Goal: Task Accomplishment & Management: Manage account settings

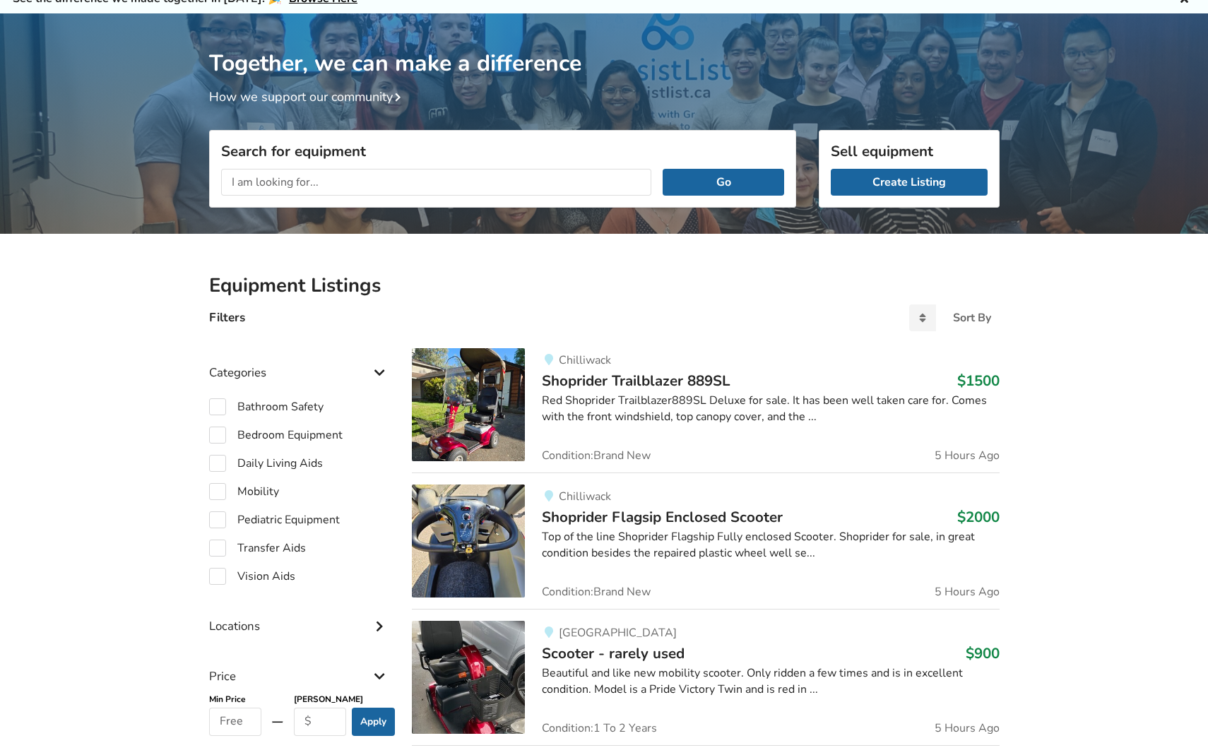
scroll to position [55, 0]
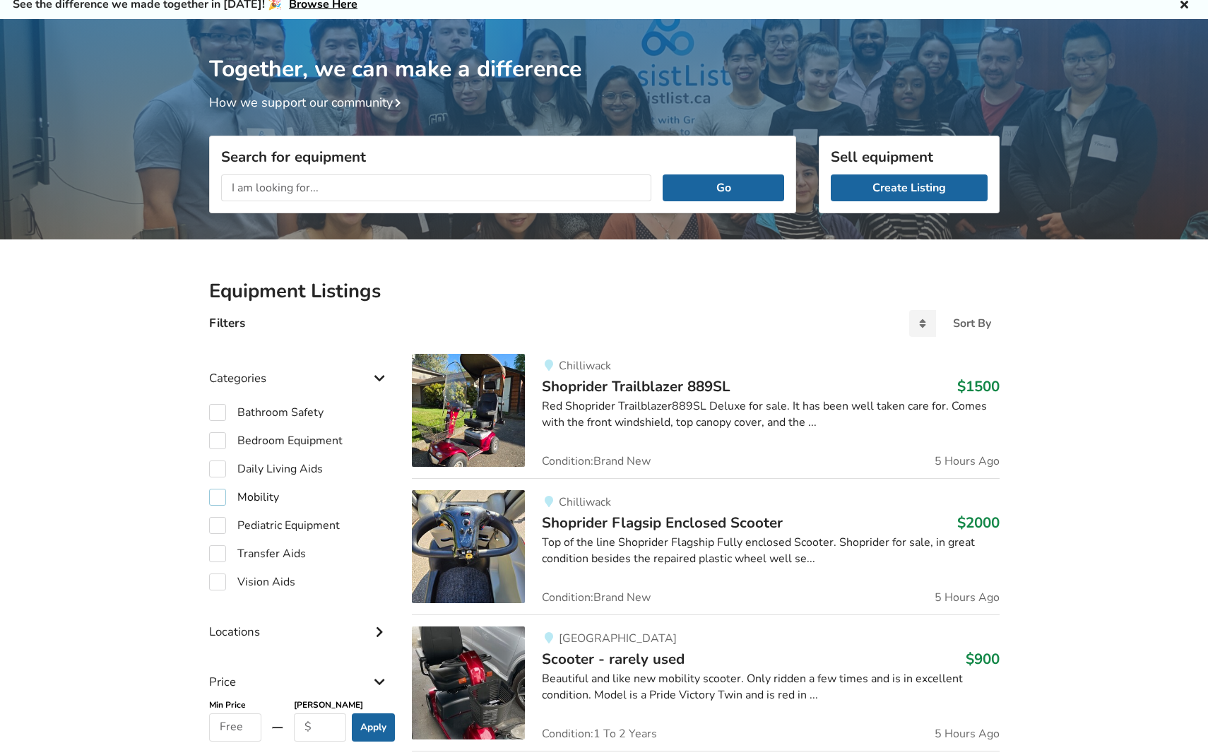
click at [220, 497] on label "Mobility" at bounding box center [244, 497] width 70 height 17
checkbox input "true"
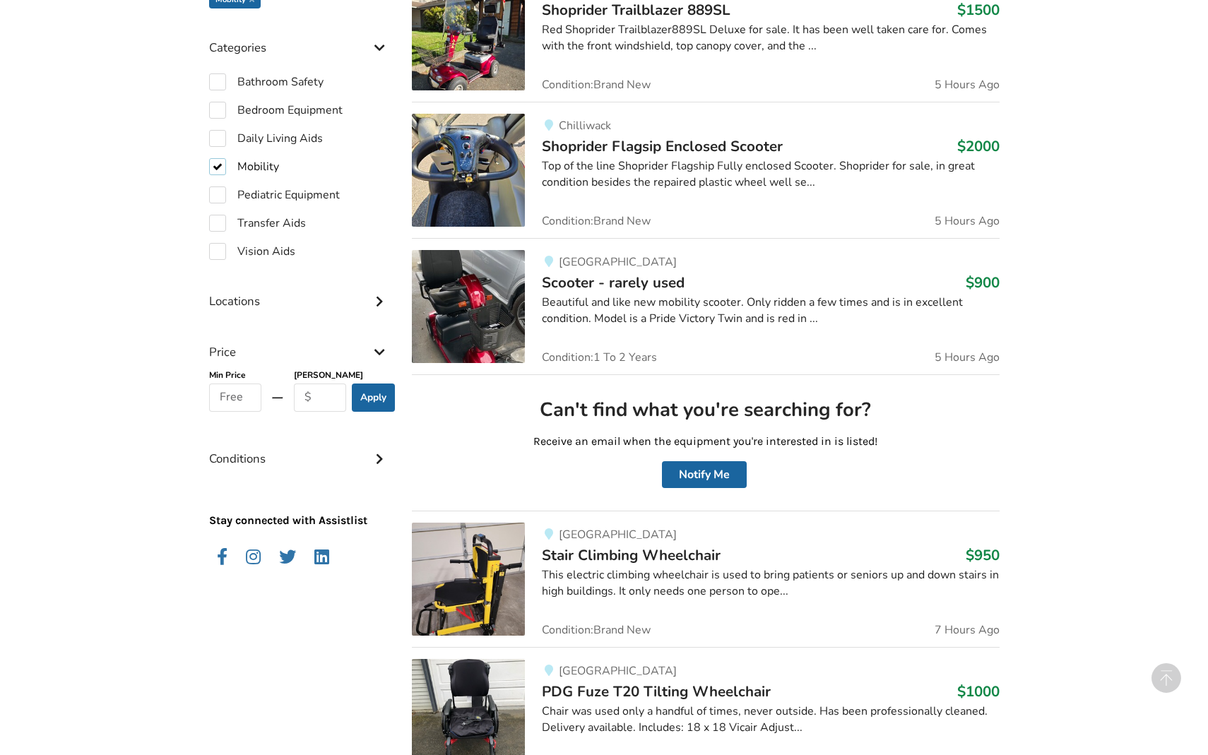
scroll to position [433, 0]
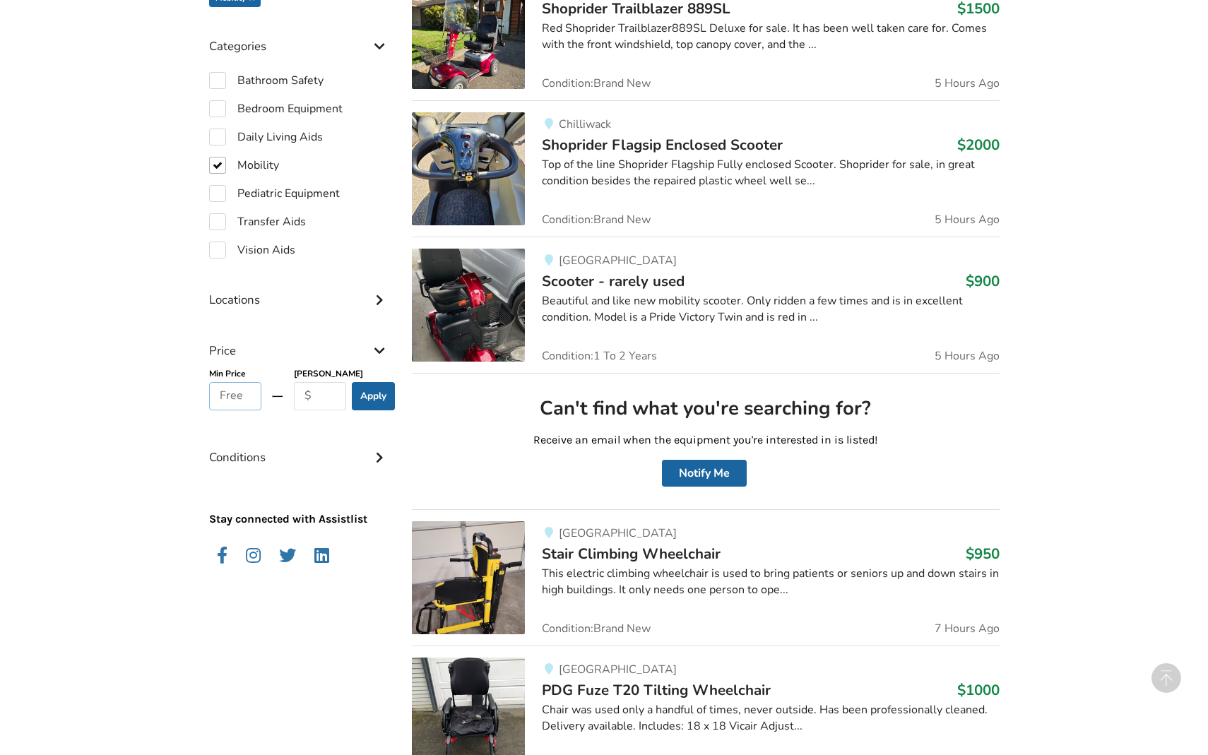
click at [227, 394] on input "text" at bounding box center [235, 396] width 53 height 28
type input "800"
click at [312, 389] on input "text" at bounding box center [320, 396] width 53 height 28
type input "1000"
click at [375, 389] on button "Apply" at bounding box center [373, 396] width 43 height 28
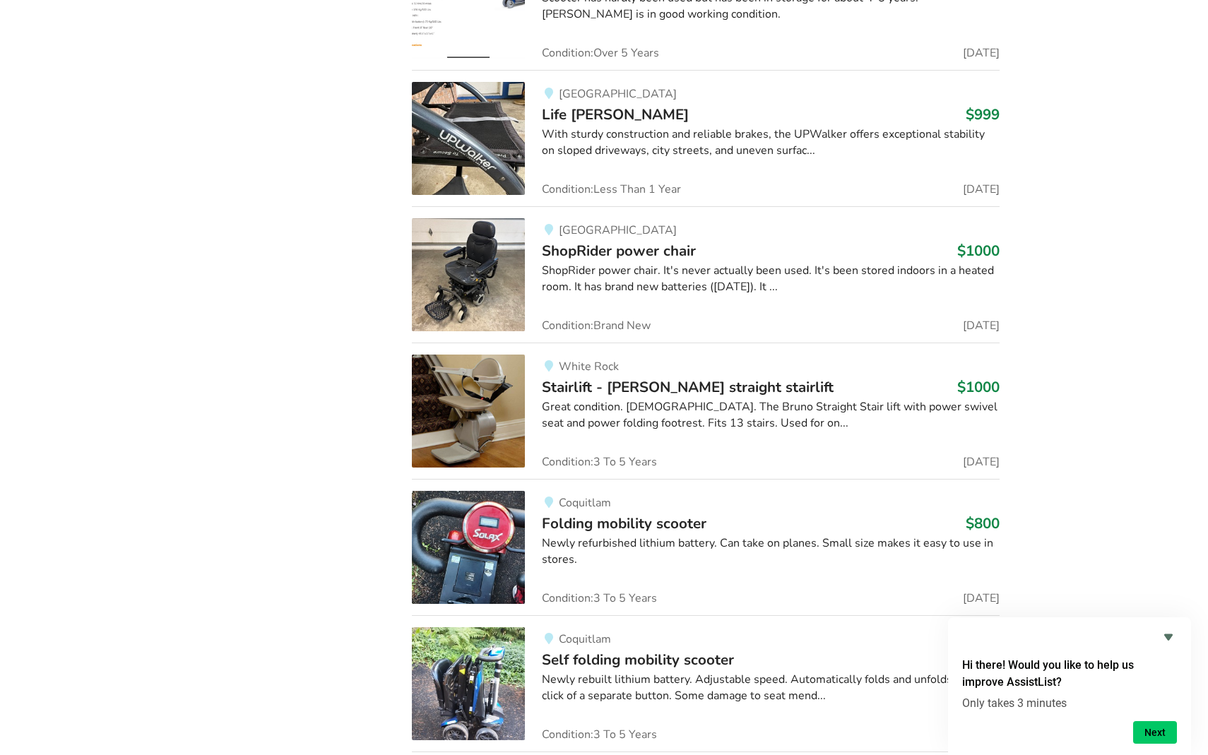
scroll to position [1843, 0]
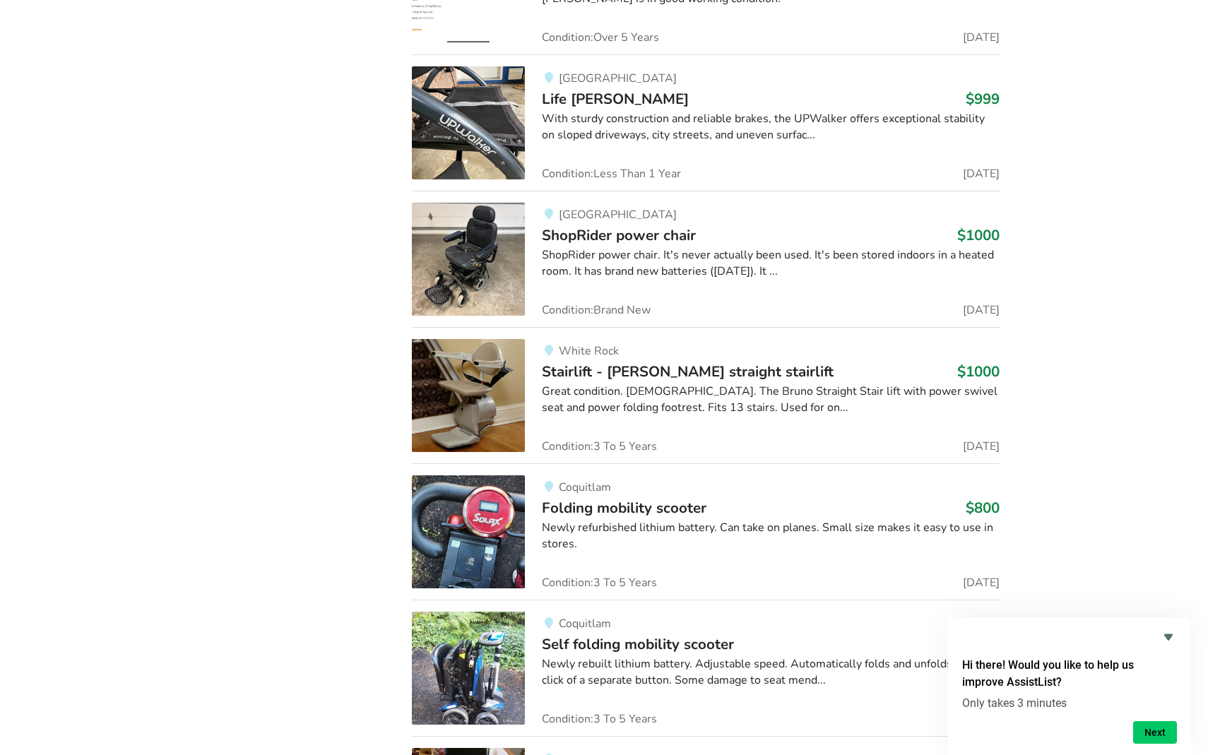
click at [984, 235] on h3 "$1000" at bounding box center [978, 235] width 42 height 18
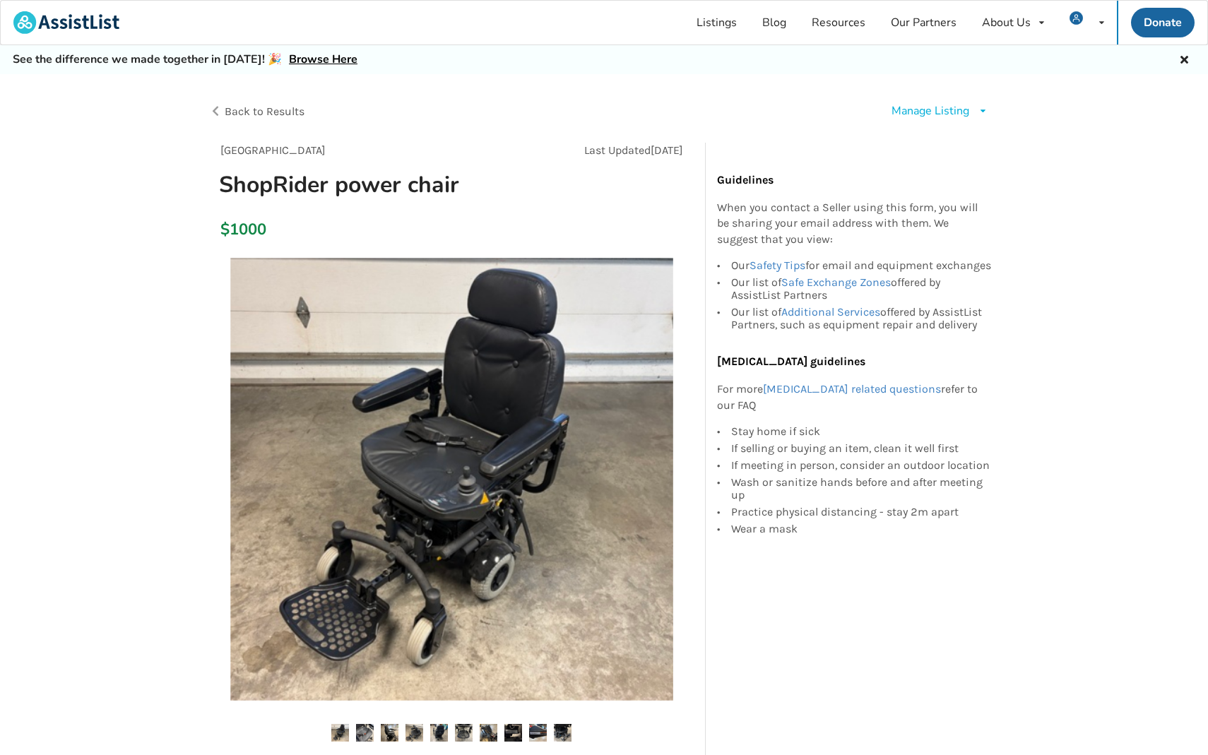
click at [944, 106] on div "Manage Listing" at bounding box center [931, 111] width 78 height 16
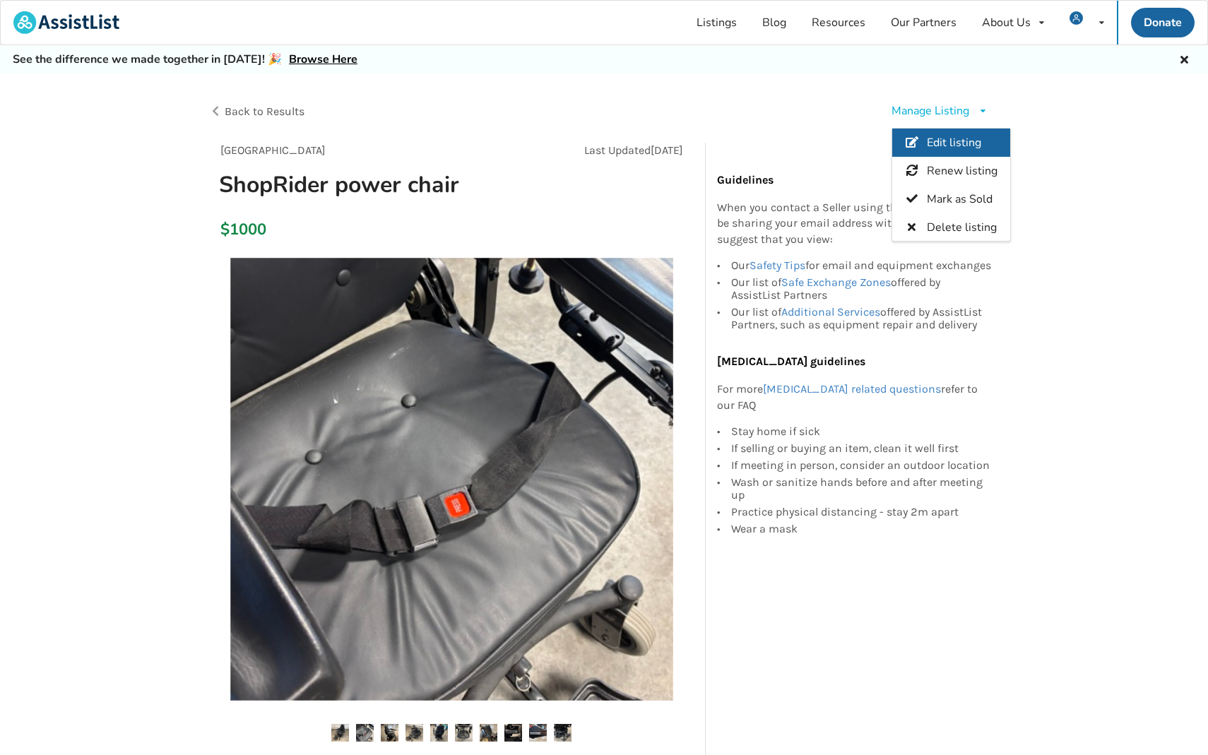
click at [951, 136] on span "Edit listing" at bounding box center [953, 143] width 54 height 16
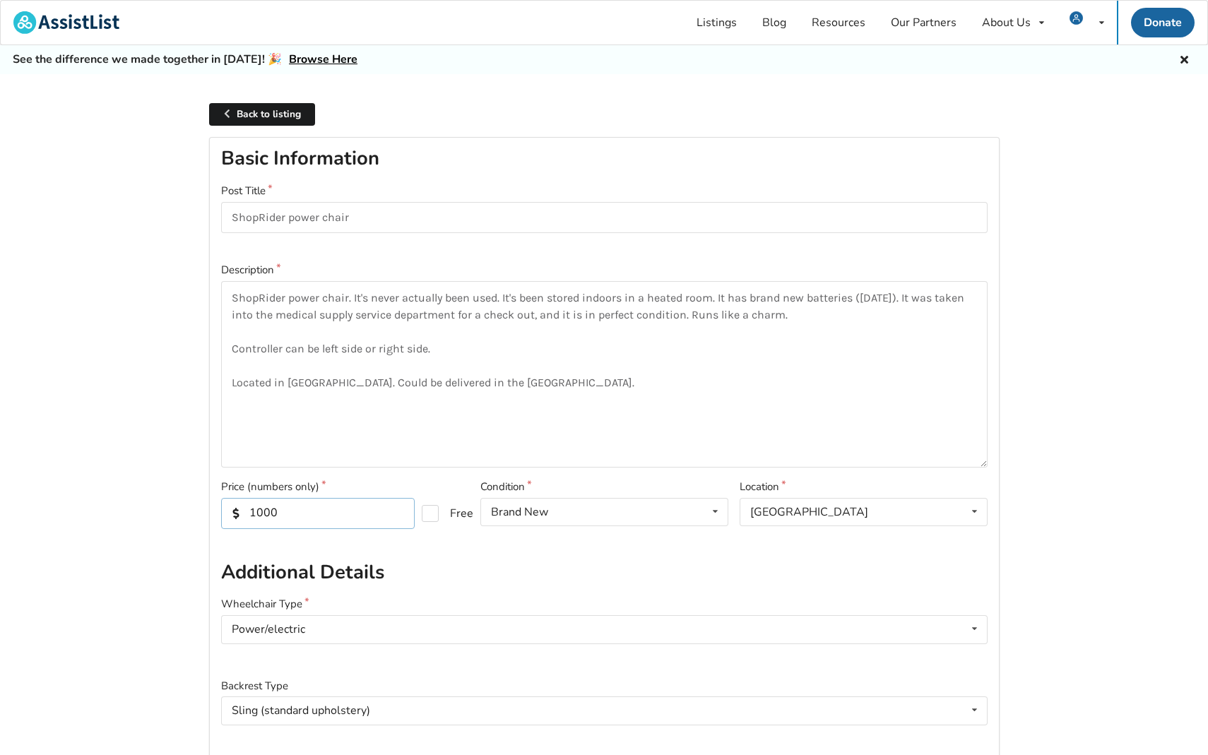
click at [280, 509] on input "1000" at bounding box center [318, 513] width 194 height 31
type input "1"
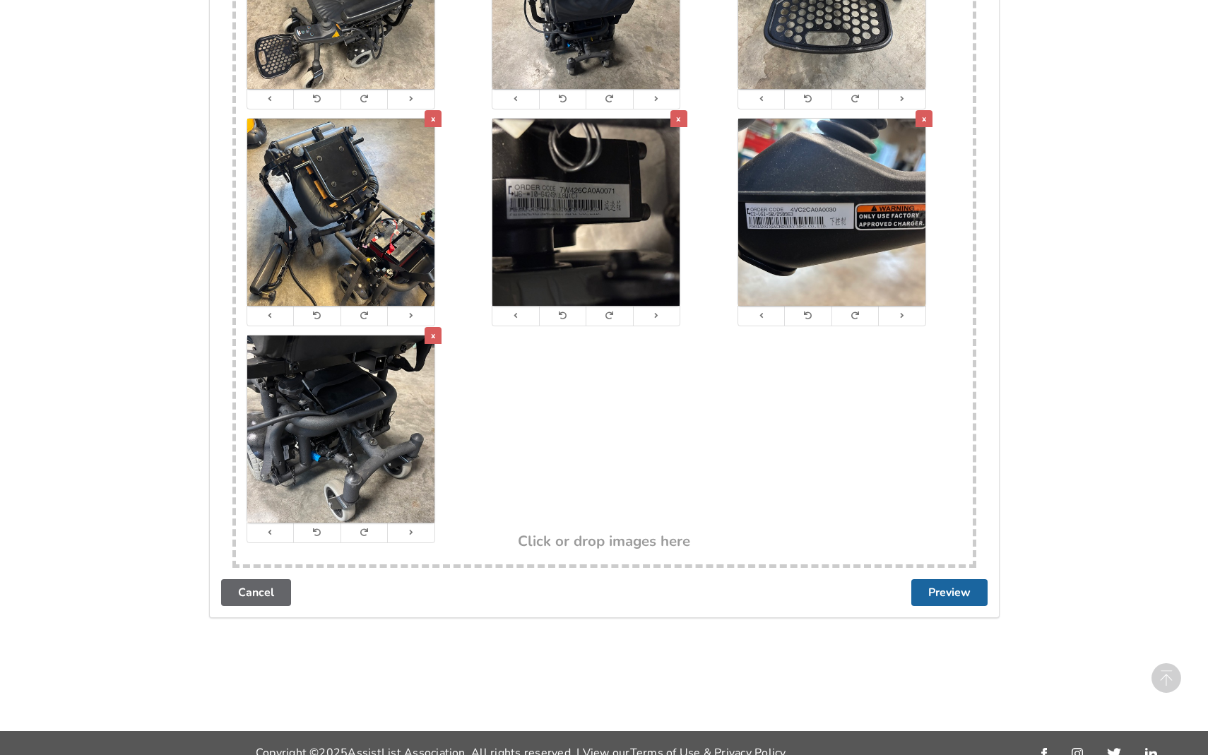
scroll to position [3041, 0]
type input "800"
click at [942, 580] on button "Preview" at bounding box center [949, 593] width 76 height 27
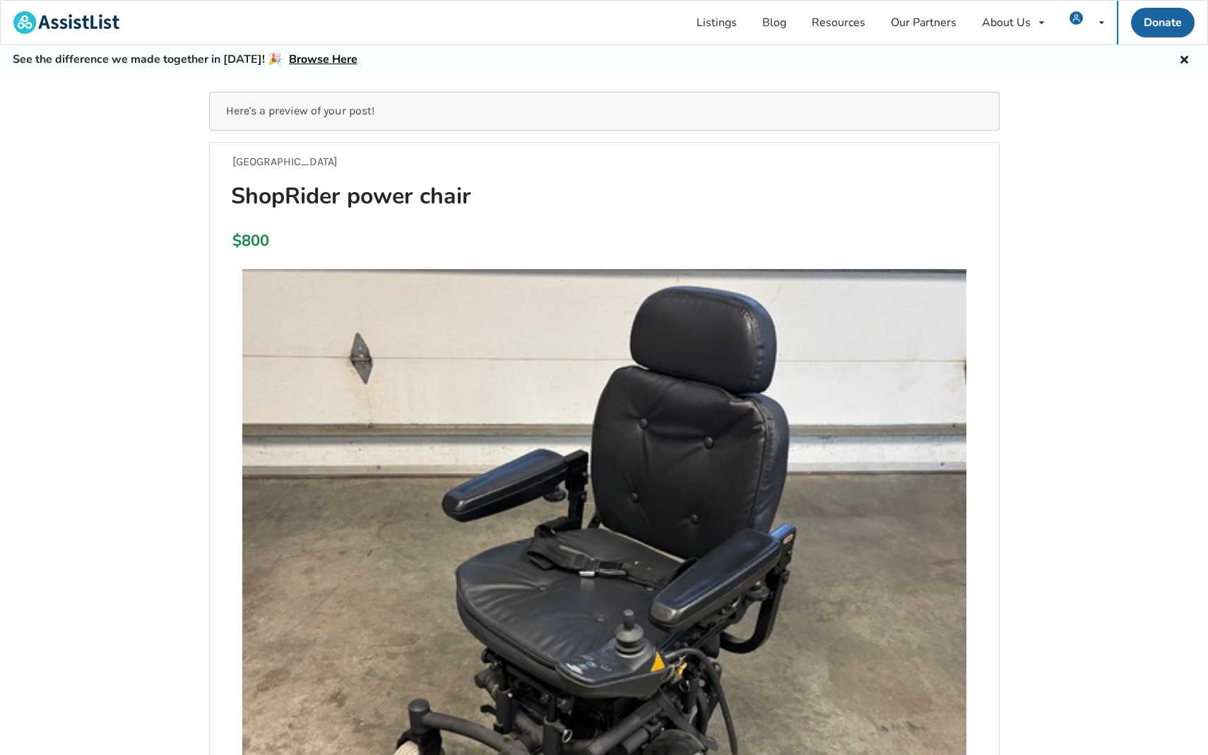
scroll to position [0, 0]
